Goal: Task Accomplishment & Management: Manage account settings

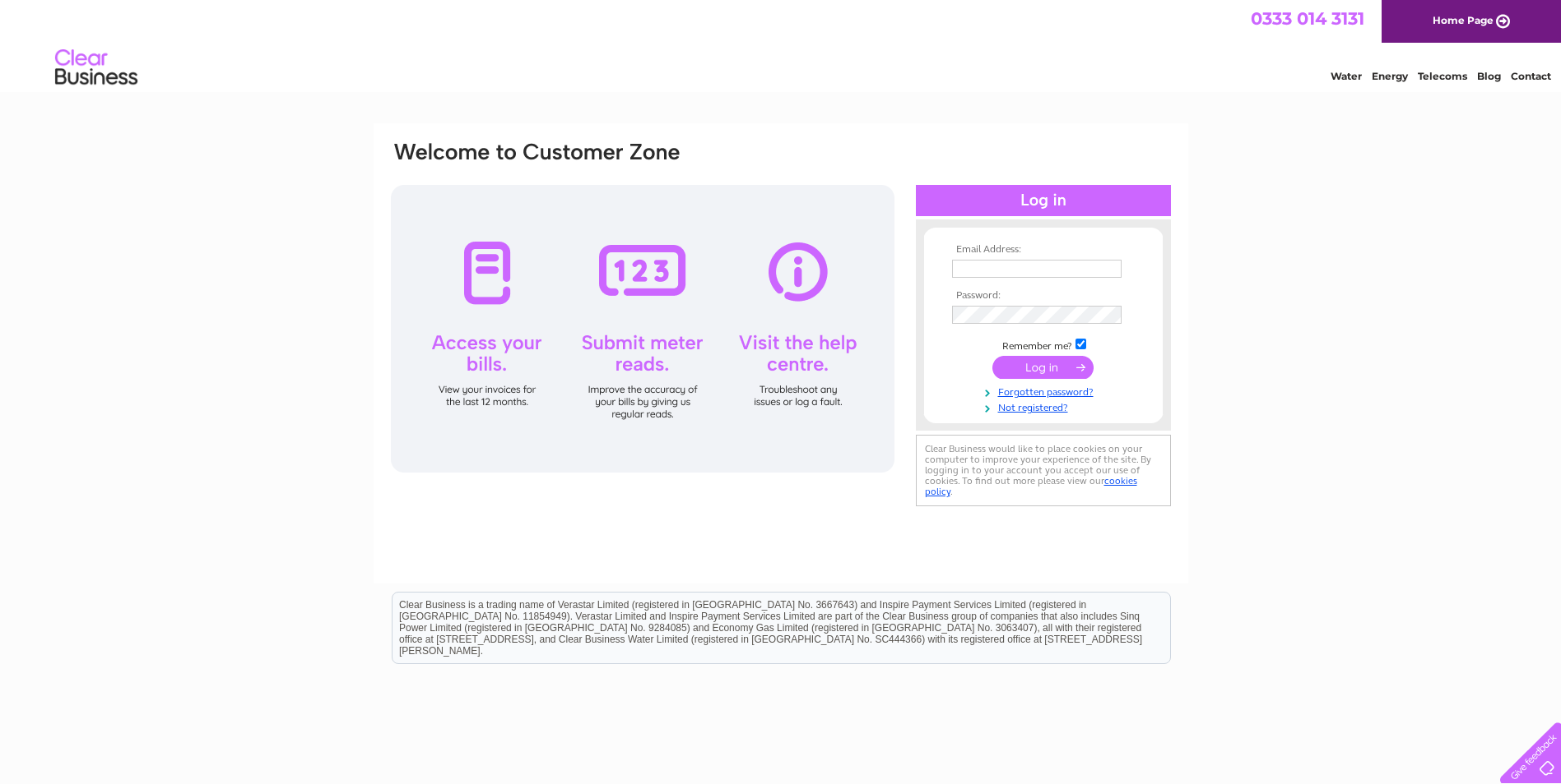
type input "Penny.goodyear@kiteconsulting.com"
click at [1038, 363] on input "submit" at bounding box center [1043, 367] width 101 height 23
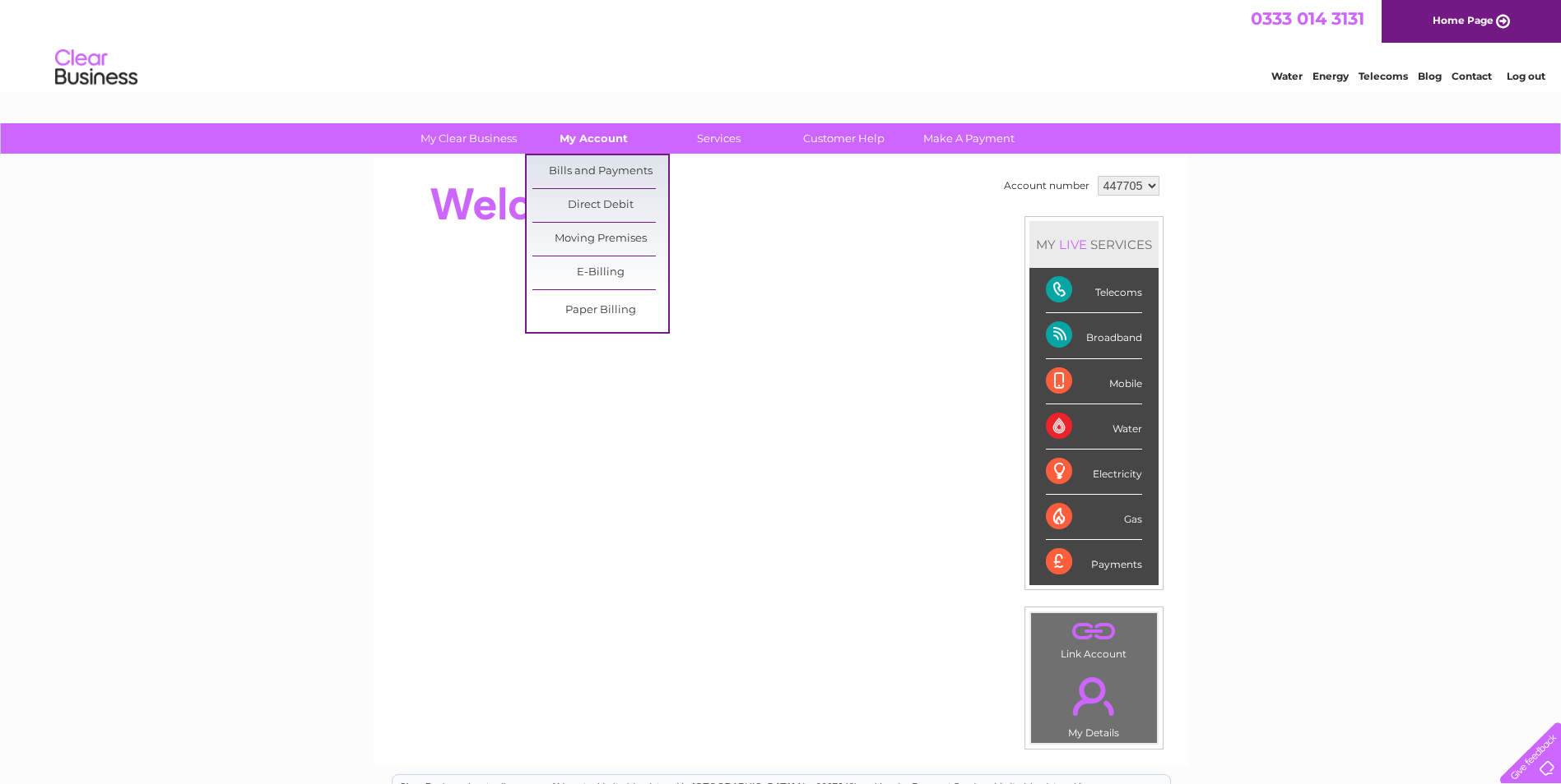
click at [589, 135] on link "My Account" at bounding box center [594, 138] width 136 height 31
click at [590, 162] on link "Bills and Payments" at bounding box center [600, 171] width 136 height 33
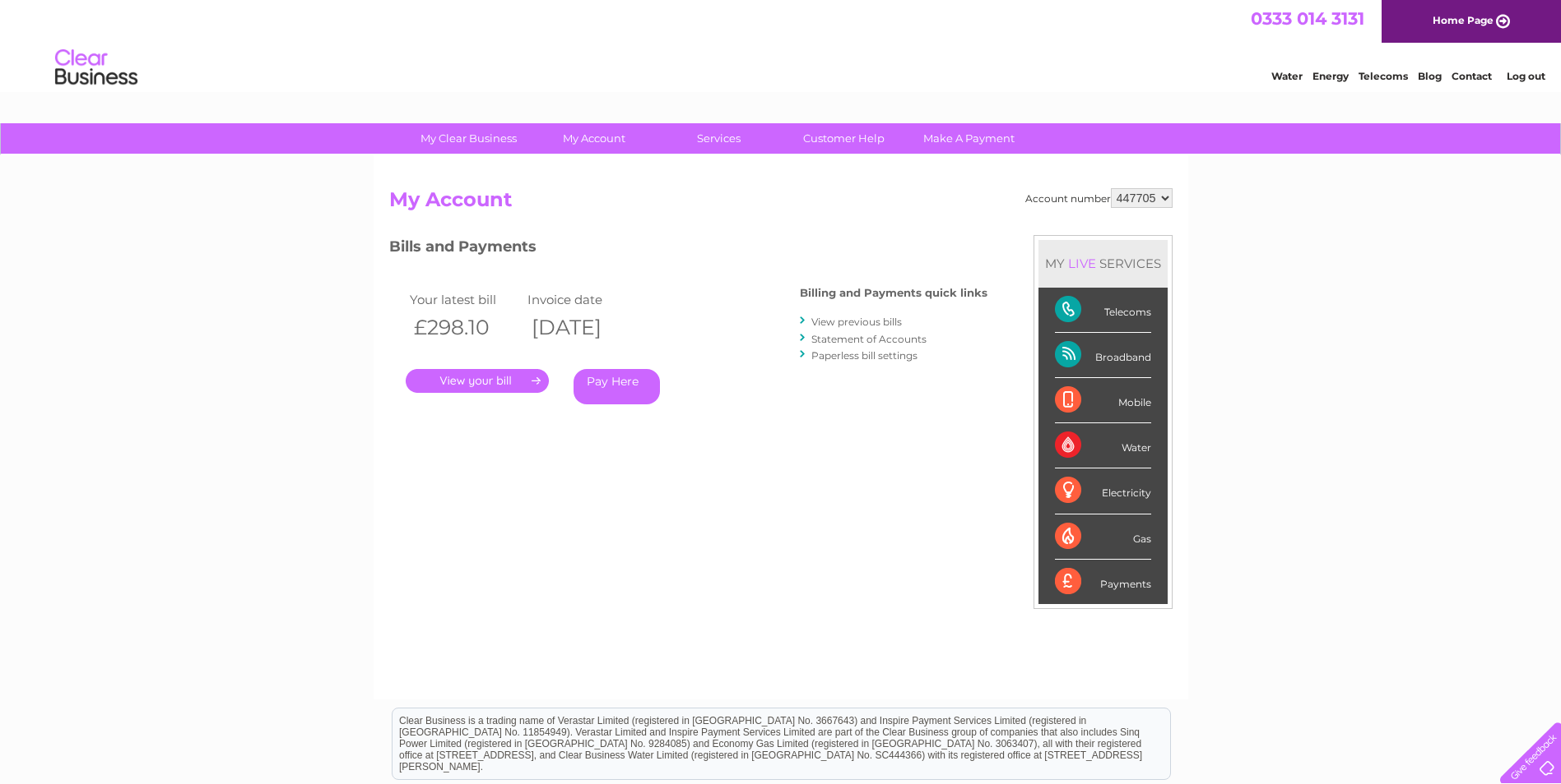
click at [510, 379] on link "." at bounding box center [477, 382] width 143 height 24
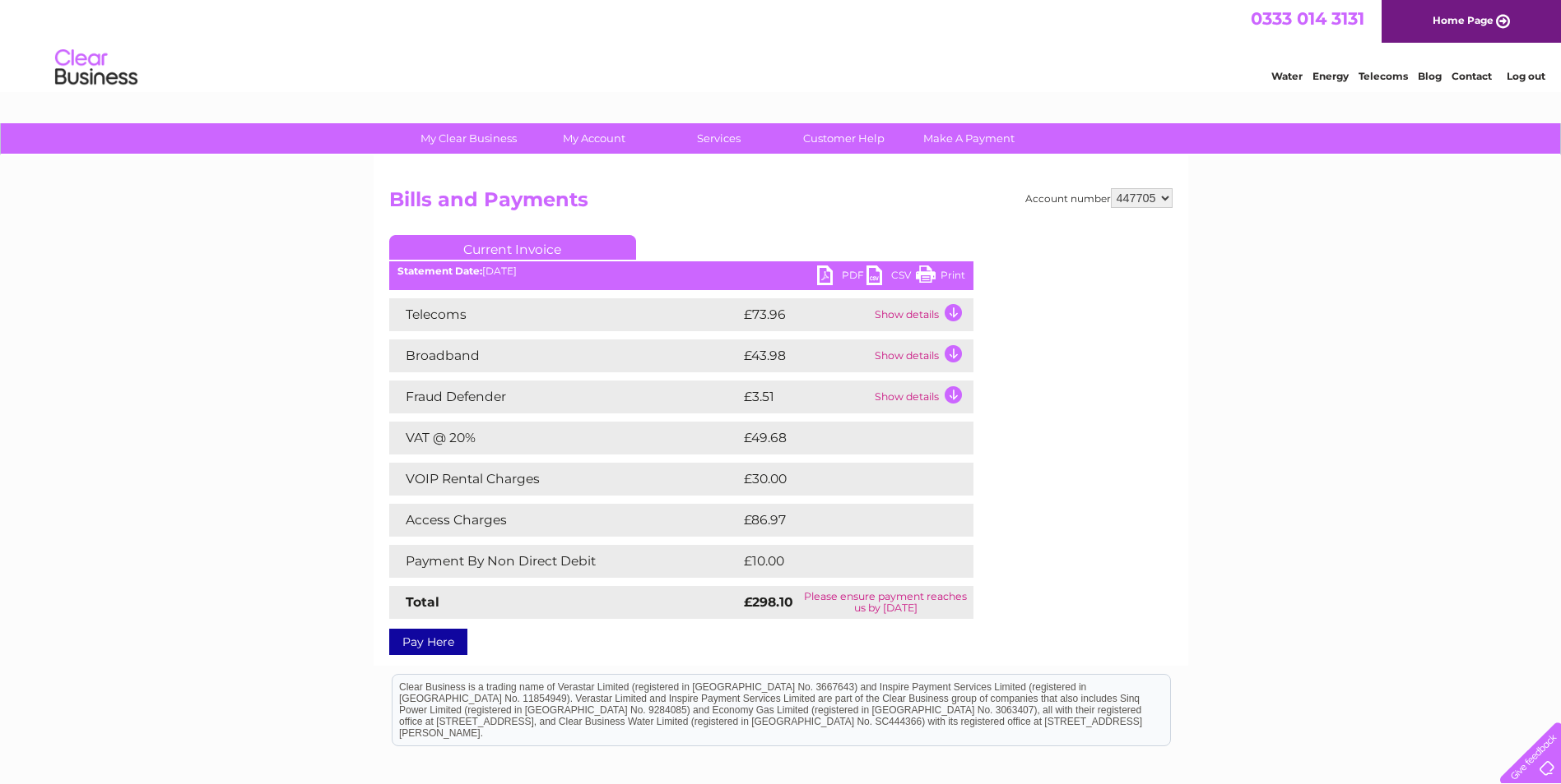
click at [848, 279] on link "PDF" at bounding box center [842, 277] width 50 height 24
